Goal: Transaction & Acquisition: Purchase product/service

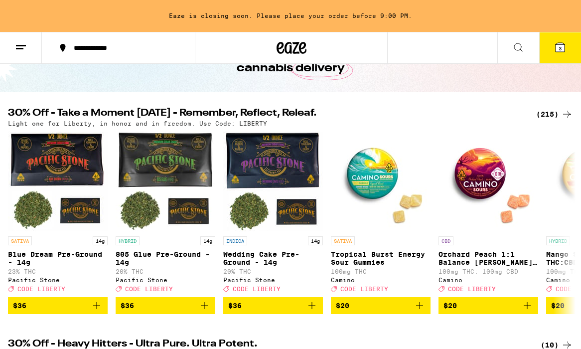
click at [553, 116] on div "(215)" at bounding box center [554, 114] width 37 height 12
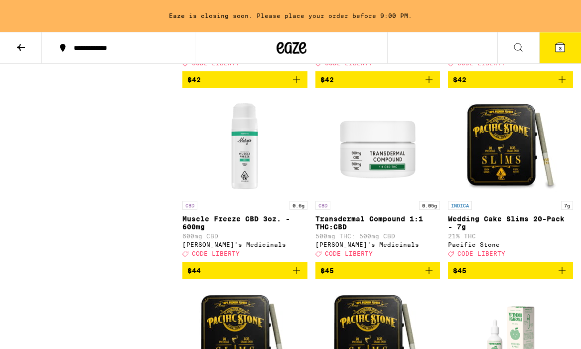
scroll to position [11935, 0]
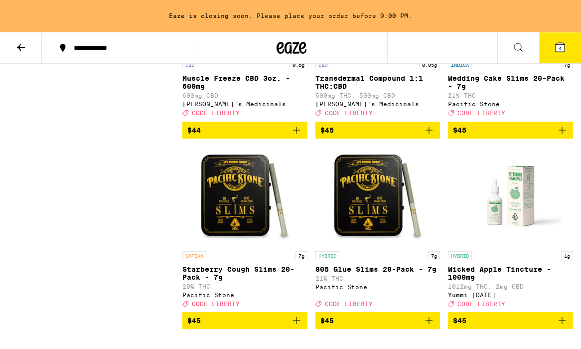
scroll to position [11916, 0]
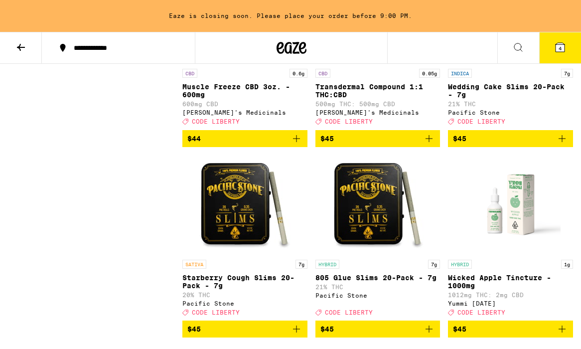
click at [564, 44] on icon at bounding box center [560, 47] width 12 height 12
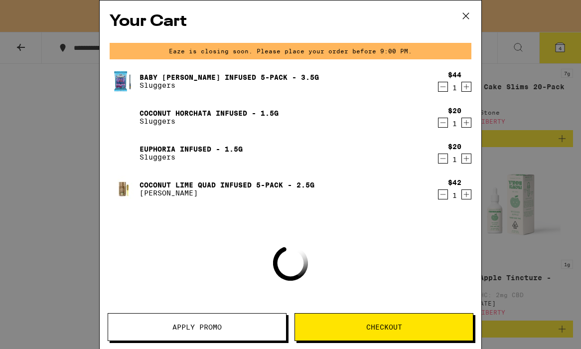
click at [443, 90] on icon "Decrement" at bounding box center [442, 87] width 9 height 12
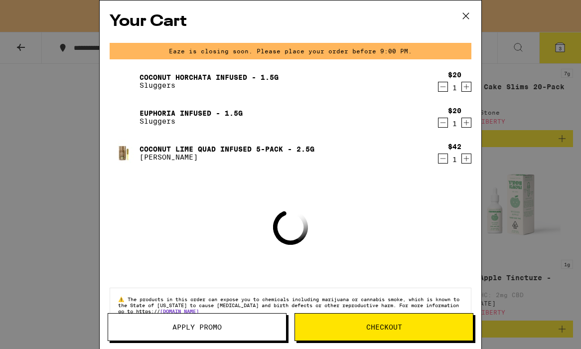
click at [443, 90] on icon "Decrement" at bounding box center [442, 87] width 9 height 12
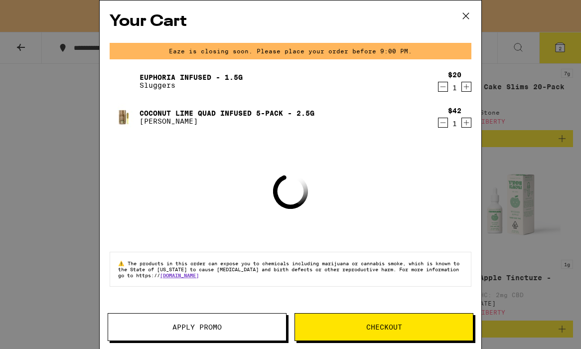
click at [443, 90] on icon "Decrement" at bounding box center [442, 87] width 9 height 12
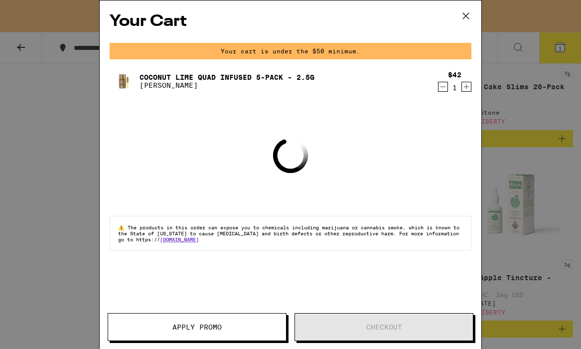
click at [466, 18] on icon at bounding box center [465, 15] width 15 height 15
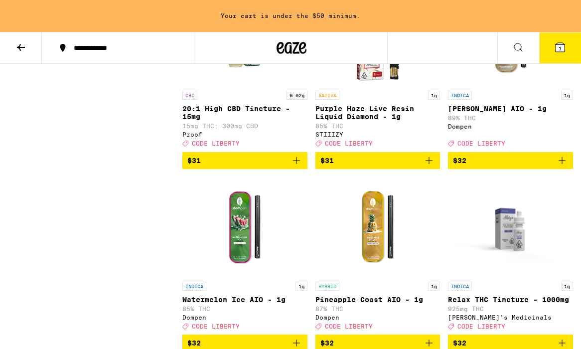
scroll to position [9137, 0]
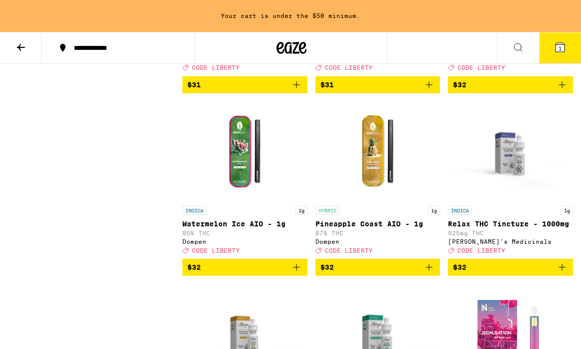
click at [559, 42] on icon at bounding box center [560, 47] width 12 height 12
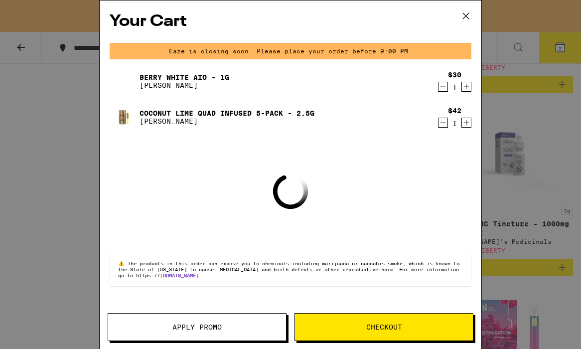
click at [196, 327] on span "Apply Promo" at bounding box center [196, 326] width 49 height 7
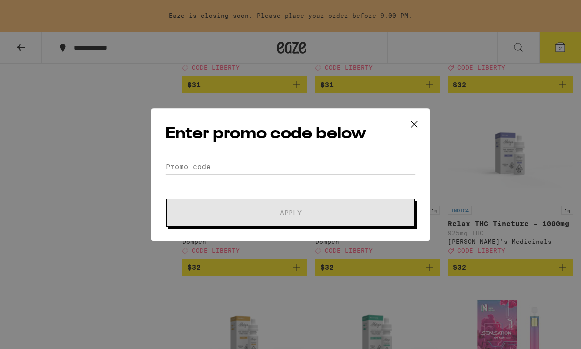
click at [301, 160] on input "Promo Code" at bounding box center [290, 166] width 250 height 15
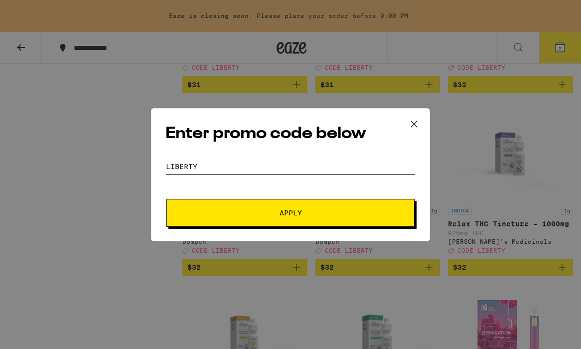
type input "liberty"
click at [166, 199] on button "Apply" at bounding box center [290, 213] width 248 height 28
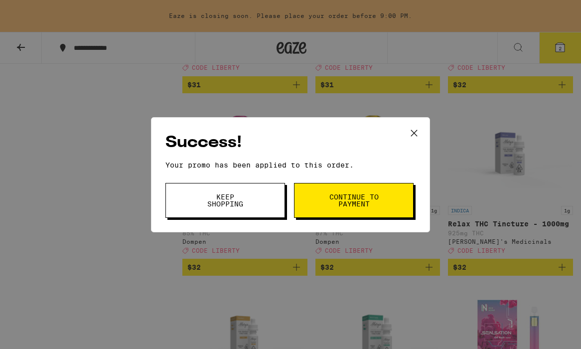
click at [409, 136] on icon at bounding box center [414, 133] width 15 height 15
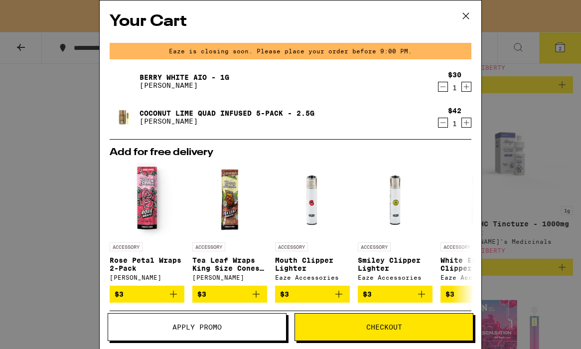
click at [465, 12] on icon at bounding box center [465, 15] width 15 height 15
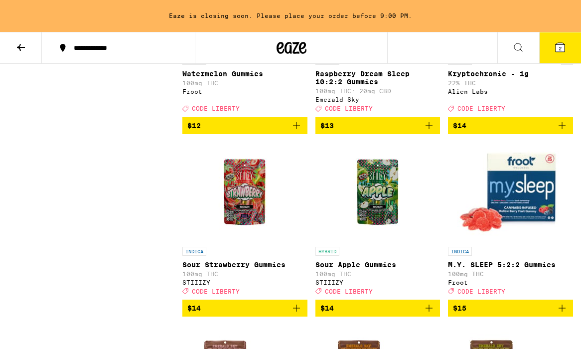
scroll to position [4004, 0]
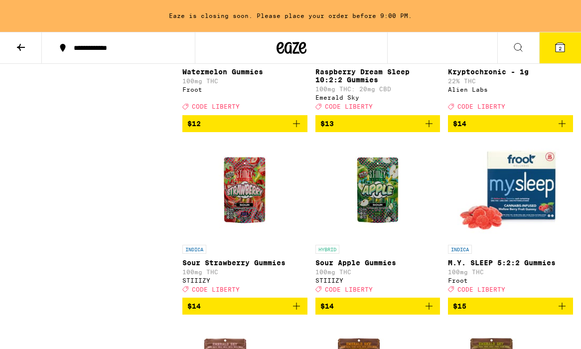
click at [557, 130] on icon "Add to bag" at bounding box center [562, 124] width 12 height 12
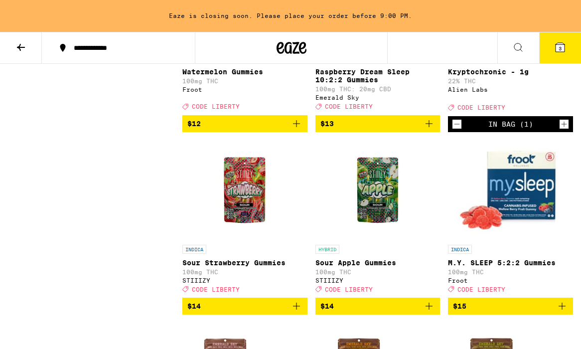
click at [554, 49] on icon at bounding box center [560, 47] width 12 height 12
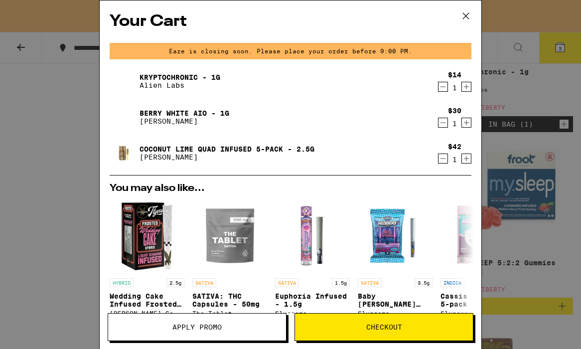
click at [341, 323] on span "Checkout" at bounding box center [384, 326] width 178 height 7
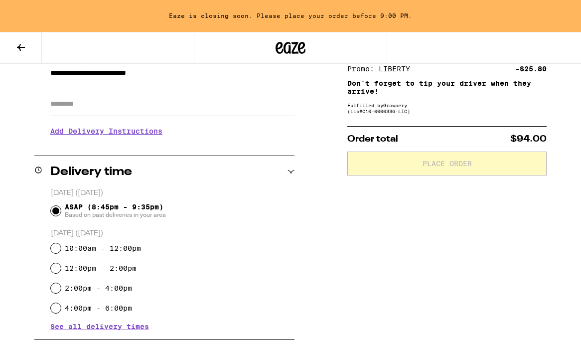
scroll to position [402, 0]
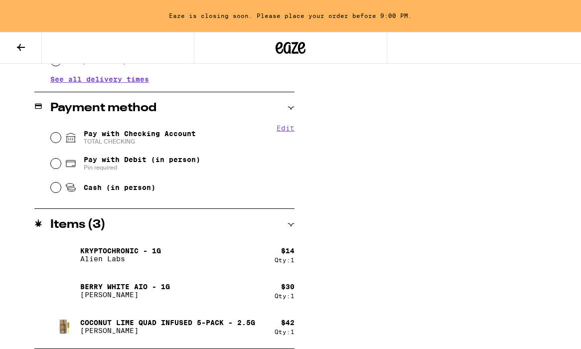
click at [106, 135] on span "Pay with Checking Account TOTAL CHECKING" at bounding box center [140, 138] width 112 height 16
click at [61, 135] on input "Pay with Checking Account TOTAL CHECKING" at bounding box center [56, 138] width 10 height 10
radio input "true"
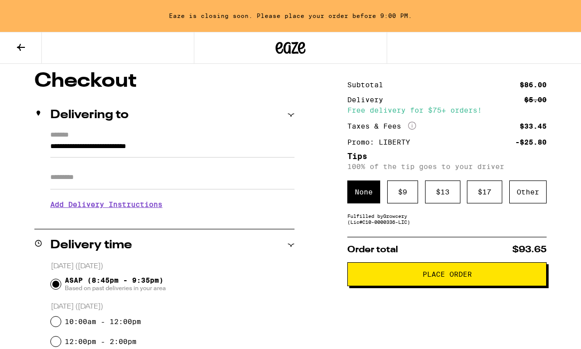
scroll to position [82, 0]
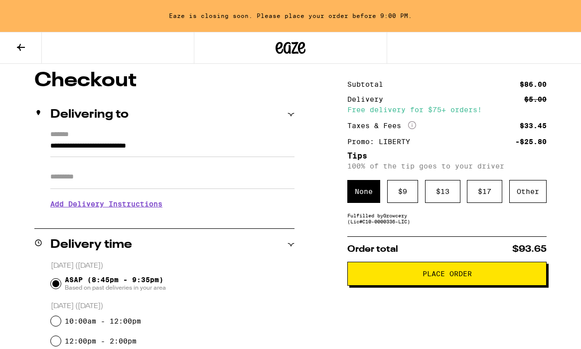
click at [420, 281] on button "Place Order" at bounding box center [446, 274] width 199 height 24
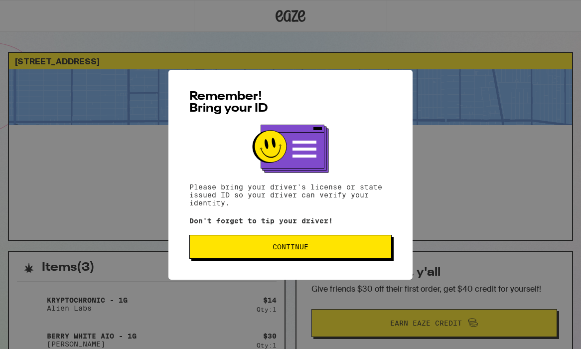
click at [327, 250] on span "Continue" at bounding box center [290, 246] width 185 height 7
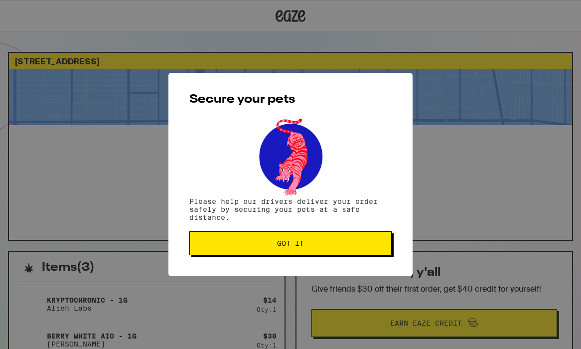
click at [327, 251] on button "Got it" at bounding box center [290, 243] width 202 height 24
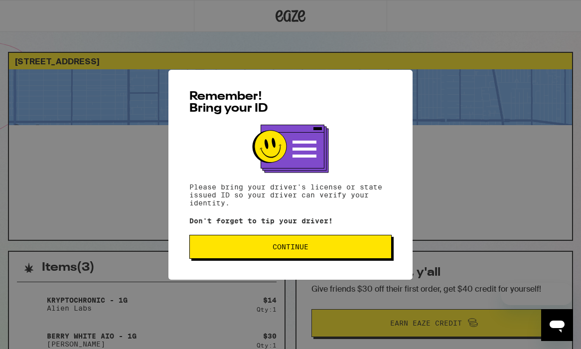
click at [269, 255] on button "Continue" at bounding box center [290, 247] width 202 height 24
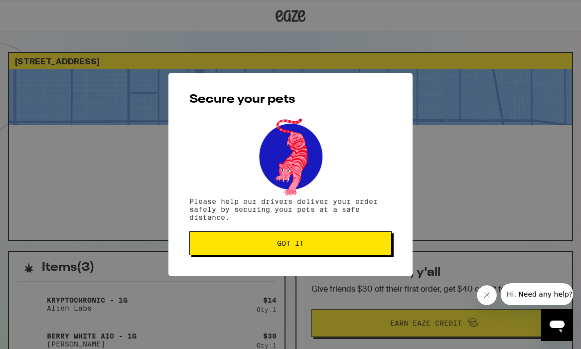
click at [269, 255] on button "Got it" at bounding box center [290, 243] width 202 height 24
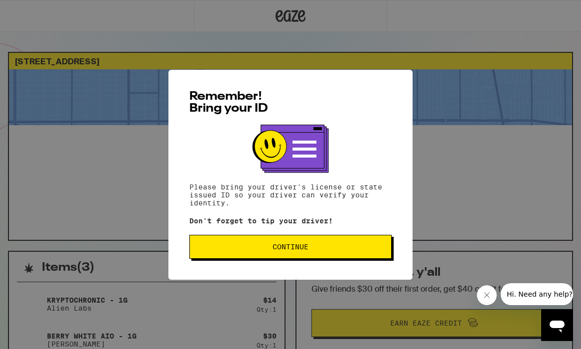
click at [304, 241] on button "Continue" at bounding box center [290, 247] width 202 height 24
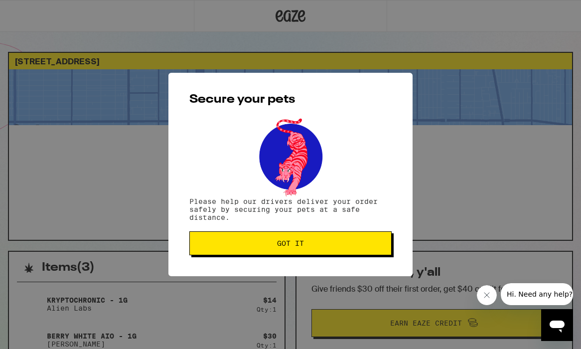
click at [304, 241] on span "Got it" at bounding box center [290, 243] width 185 height 7
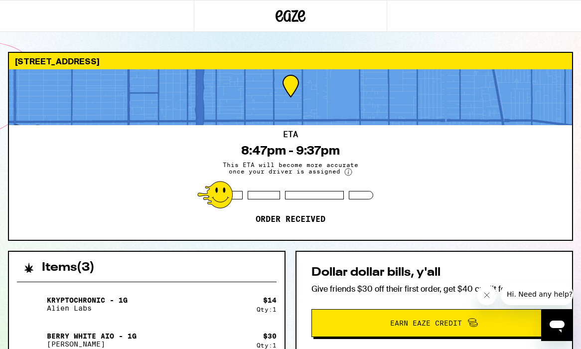
click at [496, 195] on div "ETA 8:47pm - 9:37pm This ETA will become more accurate once your driver is assi…" at bounding box center [290, 182] width 563 height 115
click at [54, 13] on div at bounding box center [97, 16] width 194 height 32
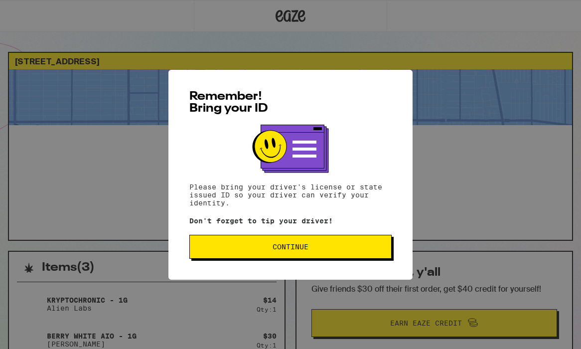
click at [188, 140] on div "Remember! Bring your ID Please bring your driver's license or state issued ID s…" at bounding box center [290, 175] width 244 height 210
click at [258, 253] on button "Continue" at bounding box center [290, 247] width 202 height 24
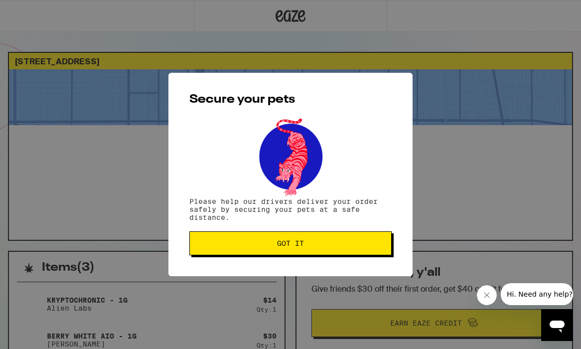
click at [258, 253] on button "Got it" at bounding box center [290, 243] width 202 height 24
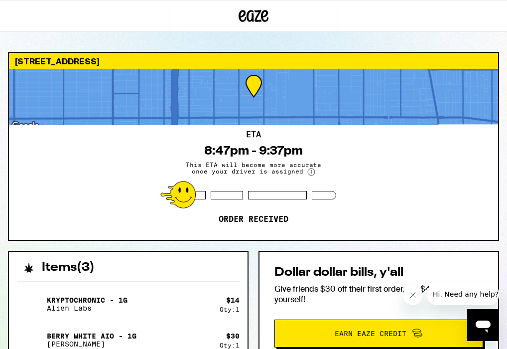
click at [498, 199] on div "ETA 8:47pm - 9:37pm This ETA will become more accurate once your driver is assi…" at bounding box center [253, 182] width 489 height 115
drag, startPoint x: 498, startPoint y: 215, endPoint x: 496, endPoint y: 223, distance: 8.2
click at [498, 223] on div "ETA 8:47pm - 9:37pm This ETA will become more accurate once your driver is assi…" at bounding box center [253, 182] width 489 height 115
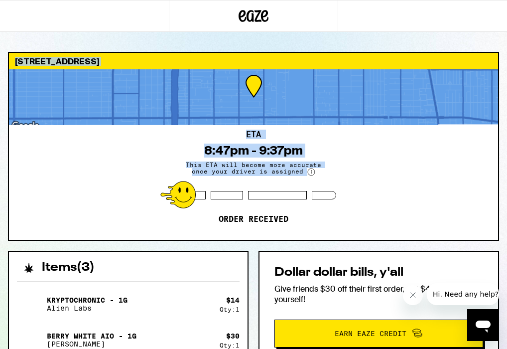
drag, startPoint x: 457, startPoint y: 159, endPoint x: 460, endPoint y: 20, distance: 139.0
click at [460, 20] on div "414 E 68th St Los Angeles 90003 ETA 8:47pm - 9:37pm This ETA will become more a…" at bounding box center [253, 273] width 507 height 546
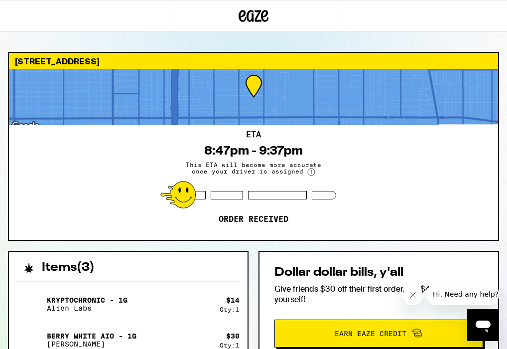
click at [384, 228] on div "ETA 8:47pm - 9:37pm This ETA will become more accurate once your driver is assi…" at bounding box center [253, 182] width 489 height 115
click at [415, 299] on button "Close message from company" at bounding box center [413, 295] width 20 height 20
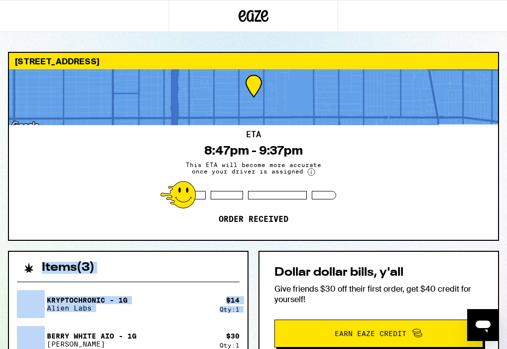
drag, startPoint x: 255, startPoint y: 239, endPoint x: 200, endPoint y: 315, distance: 93.9
click at [200, 315] on div "414 E 68th St Los Angeles 90003 ETA 8:47pm - 9:37pm This ETA will become more a…" at bounding box center [253, 299] width 507 height 494
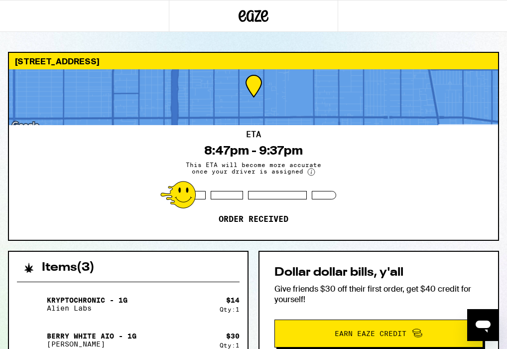
click at [269, 255] on div "Dollar dollar bills, y'all Give friends $30 off their first order, get $40 cred…" at bounding box center [379, 307] width 241 height 113
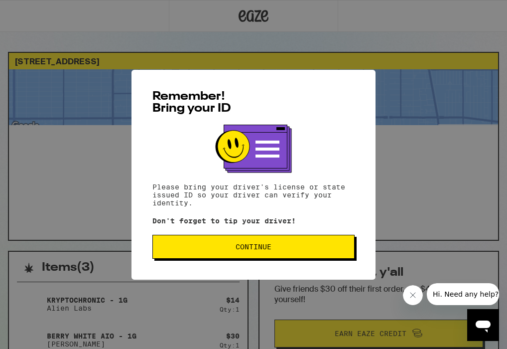
click at [271, 262] on div "Remember! Bring your ID Please bring your driver's license or state issued ID s…" at bounding box center [254, 175] width 244 height 210
click at [271, 256] on button "Continue" at bounding box center [253, 247] width 202 height 24
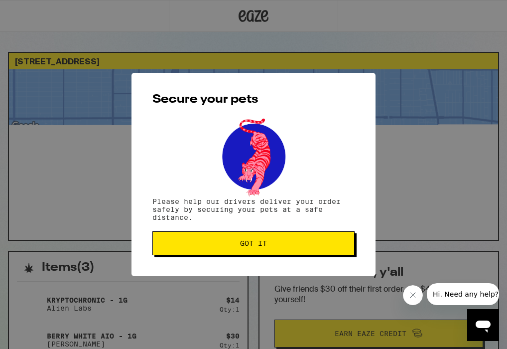
click at [271, 251] on button "Got it" at bounding box center [253, 243] width 202 height 24
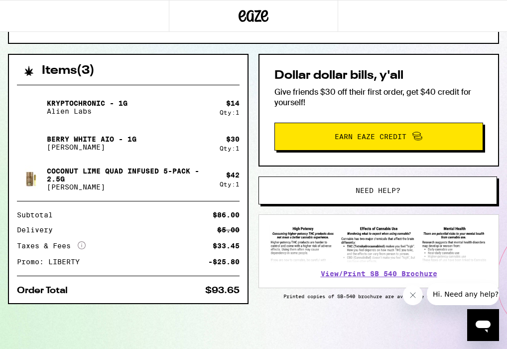
click at [401, 191] on button "Need help?" at bounding box center [378, 190] width 239 height 28
